Goal: Transaction & Acquisition: Obtain resource

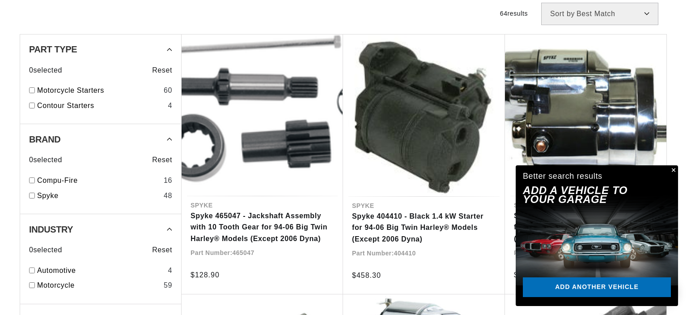
click at [674, 169] on button "Close" at bounding box center [673, 170] width 11 height 11
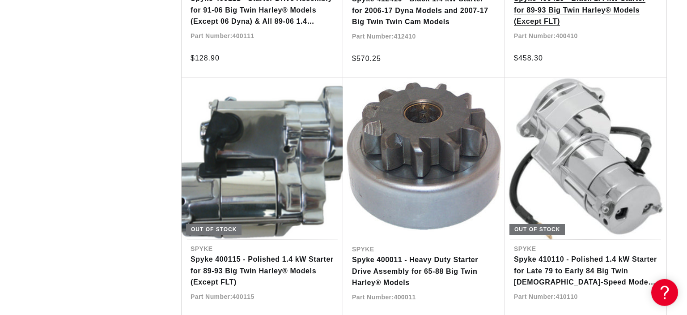
scroll to position [992, 0]
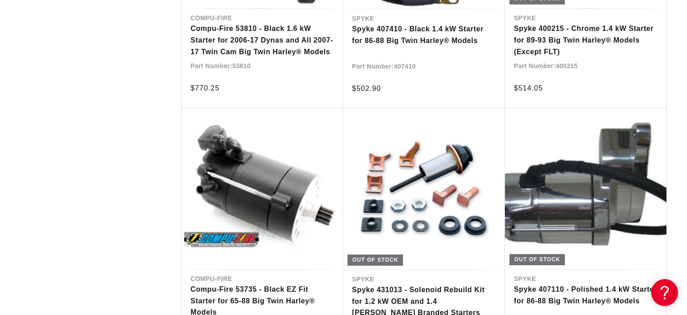
scroll to position [2032, 0]
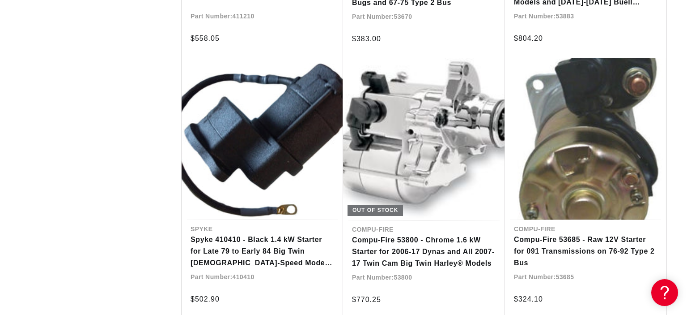
scroll to position [2835, 0]
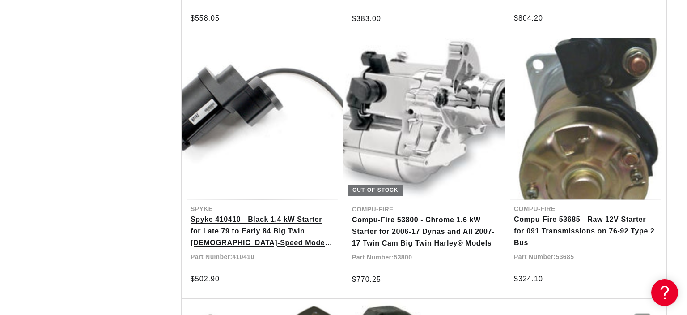
click at [240, 232] on link "Spyke 410410 - Black 1.4 kW Starter for Late 79 to Early 84 Big Twin [DEMOGRAPH…" at bounding box center [263, 230] width 144 height 34
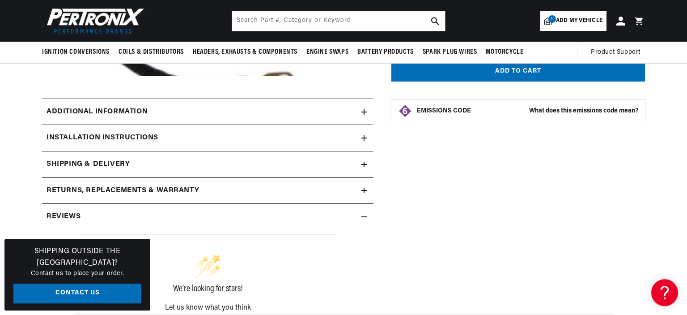
scroll to position [283, 0]
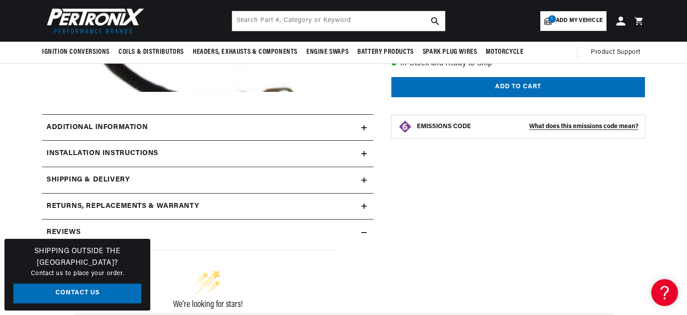
click at [361, 152] on div "Installation instructions" at bounding box center [202, 154] width 320 height 12
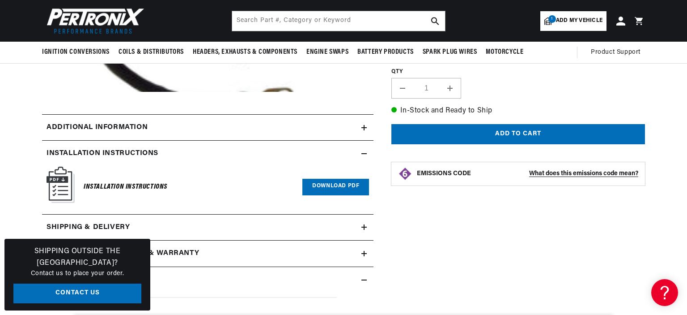
click at [320, 185] on link "Download PDF" at bounding box center [336, 187] width 67 height 17
